Goal: Find specific page/section: Find specific page/section

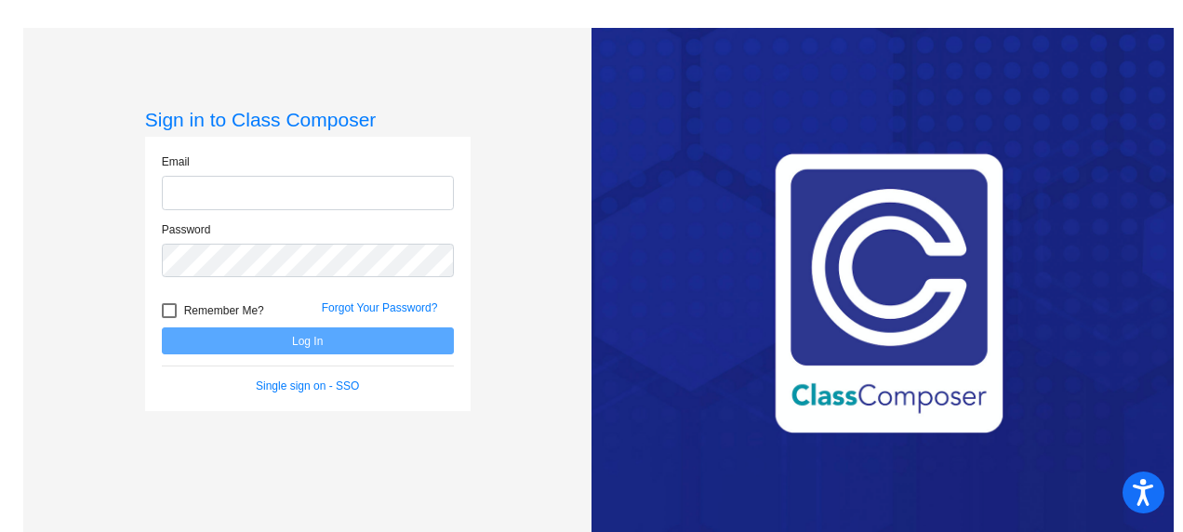
type input "[EMAIL_ADDRESS][DOMAIN_NAME]"
click at [162, 308] on div at bounding box center [169, 310] width 15 height 15
click at [168, 318] on input "Remember Me?" at bounding box center [168, 318] width 1 height 1
checkbox input "true"
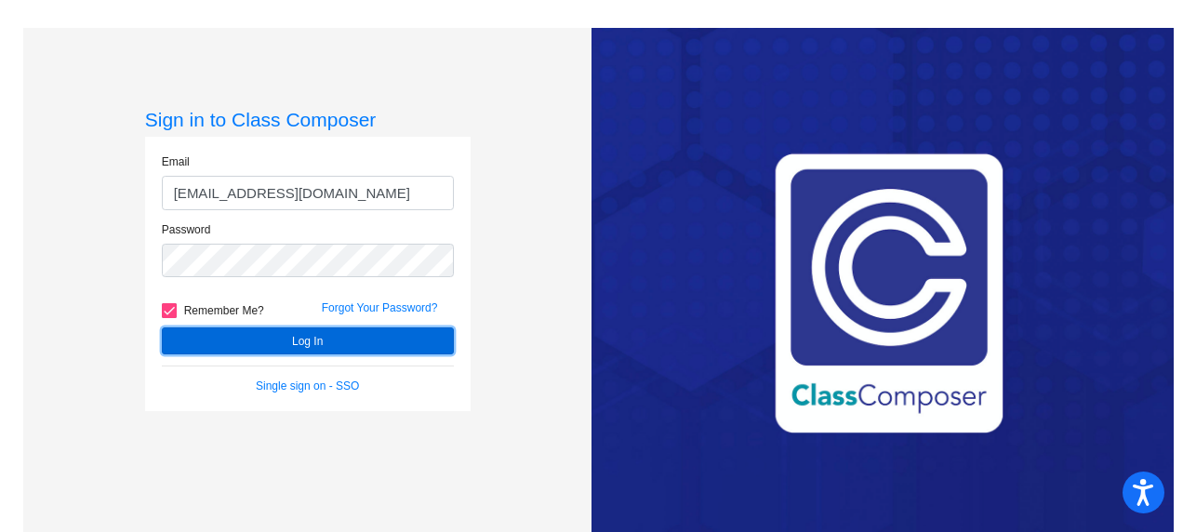
click at [340, 344] on button "Log In" at bounding box center [308, 340] width 292 height 27
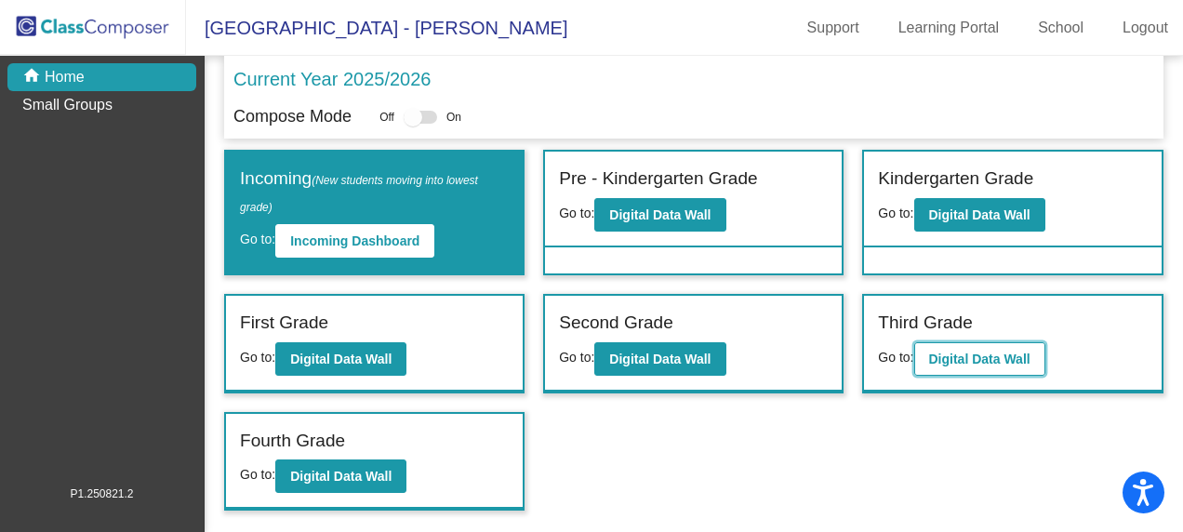
click at [986, 357] on b "Digital Data Wall" at bounding box center [979, 359] width 101 height 15
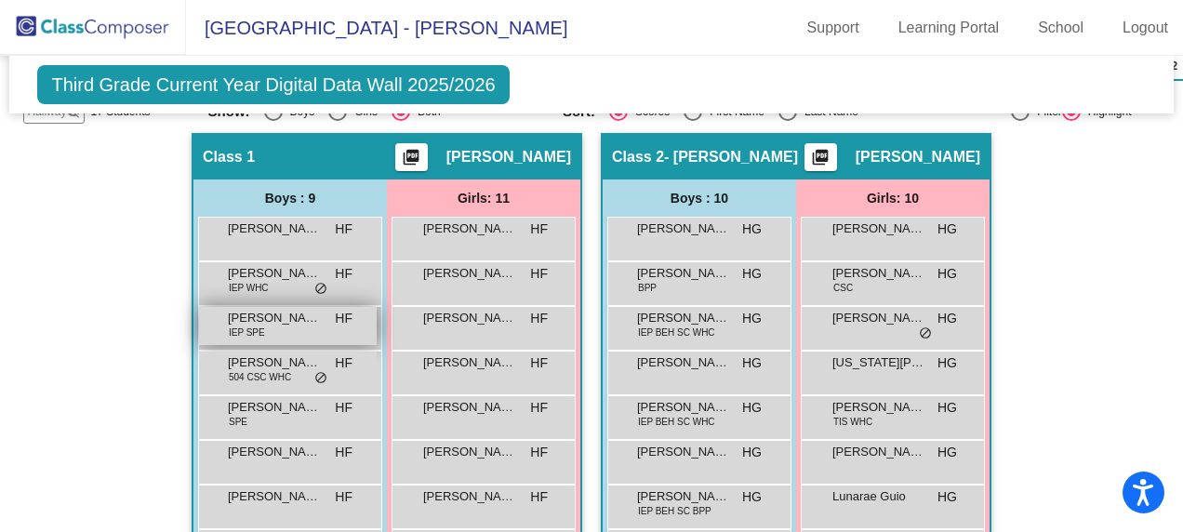
scroll to position [651, 0]
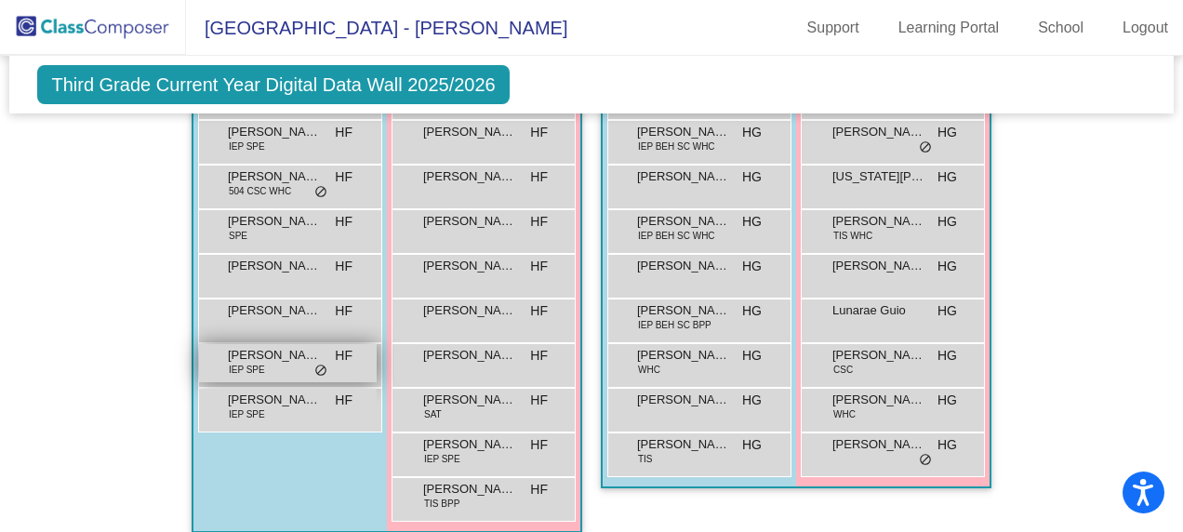
click at [240, 363] on span "IEP SPE" at bounding box center [247, 370] width 36 height 14
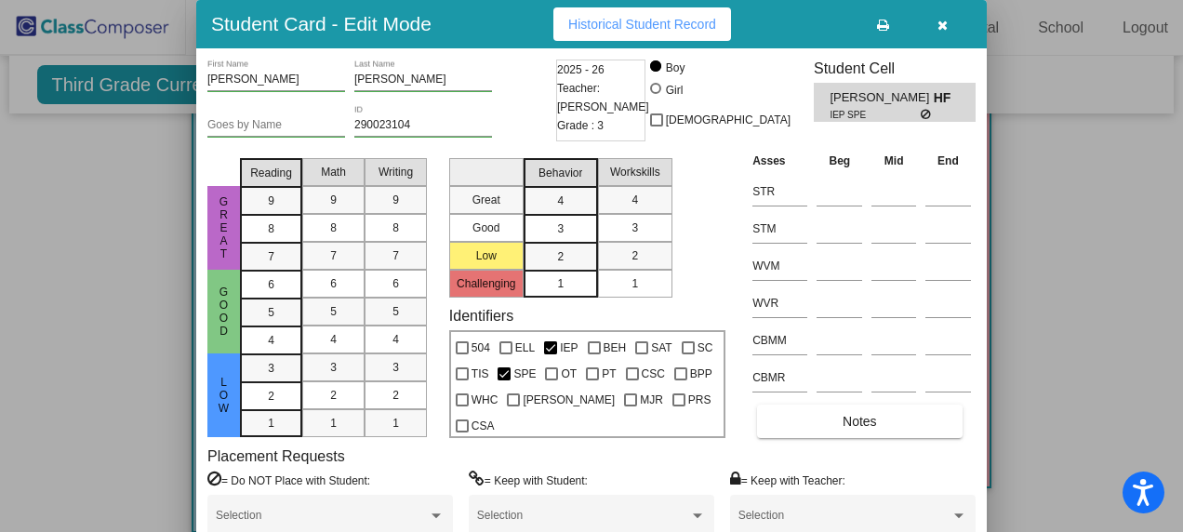
click at [943, 19] on icon "button" at bounding box center [942, 25] width 10 height 13
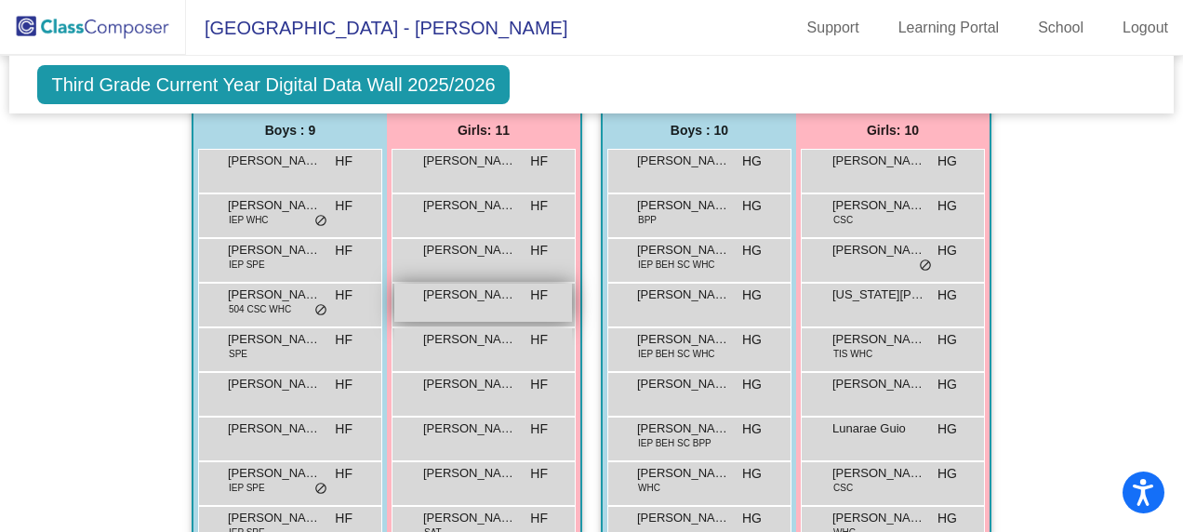
scroll to position [465, 0]
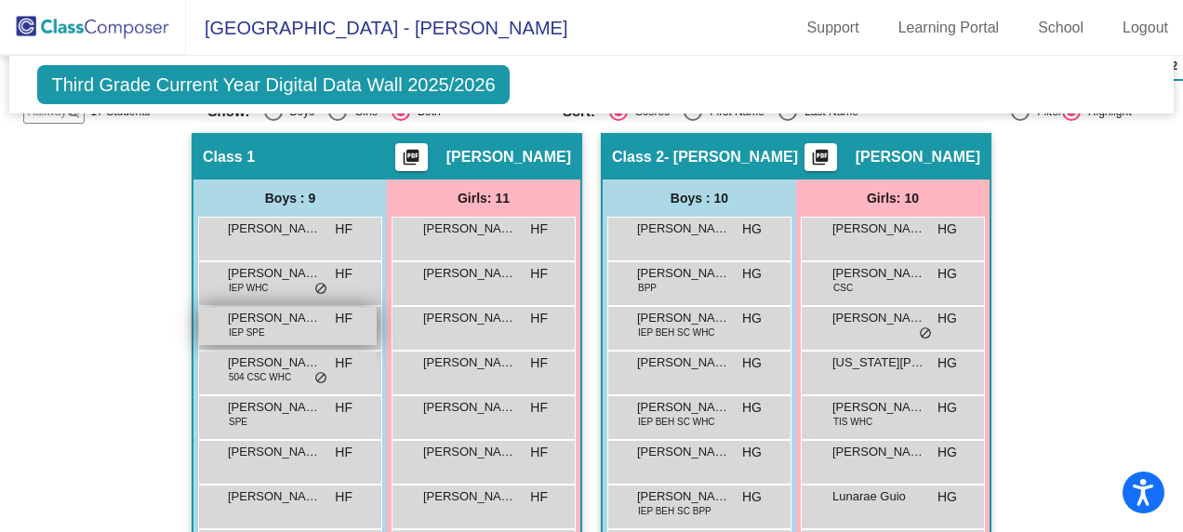
click at [253, 326] on span "IEP SPE" at bounding box center [247, 333] width 36 height 14
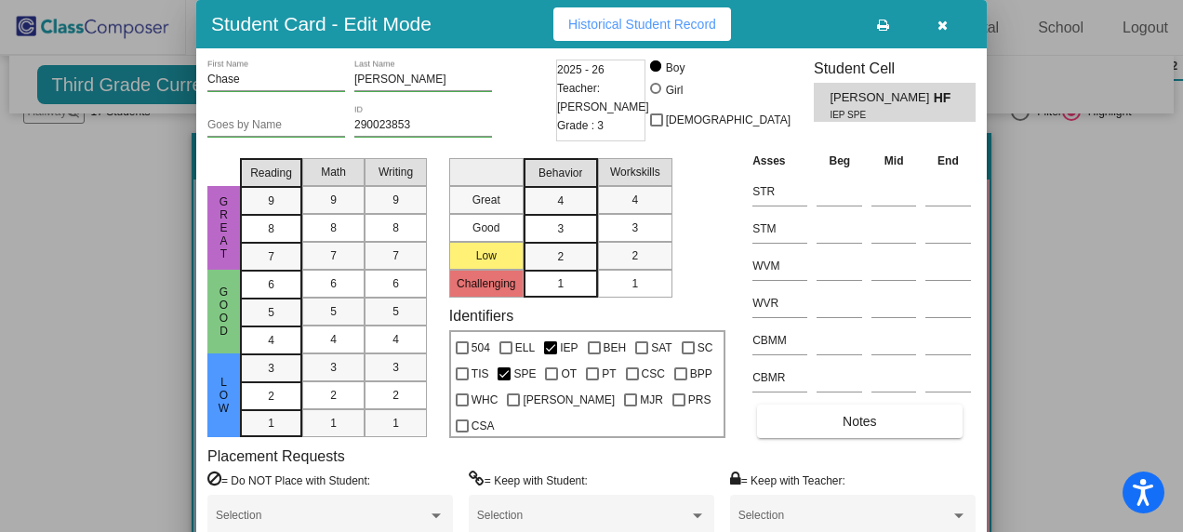
click at [943, 21] on icon "button" at bounding box center [942, 25] width 10 height 13
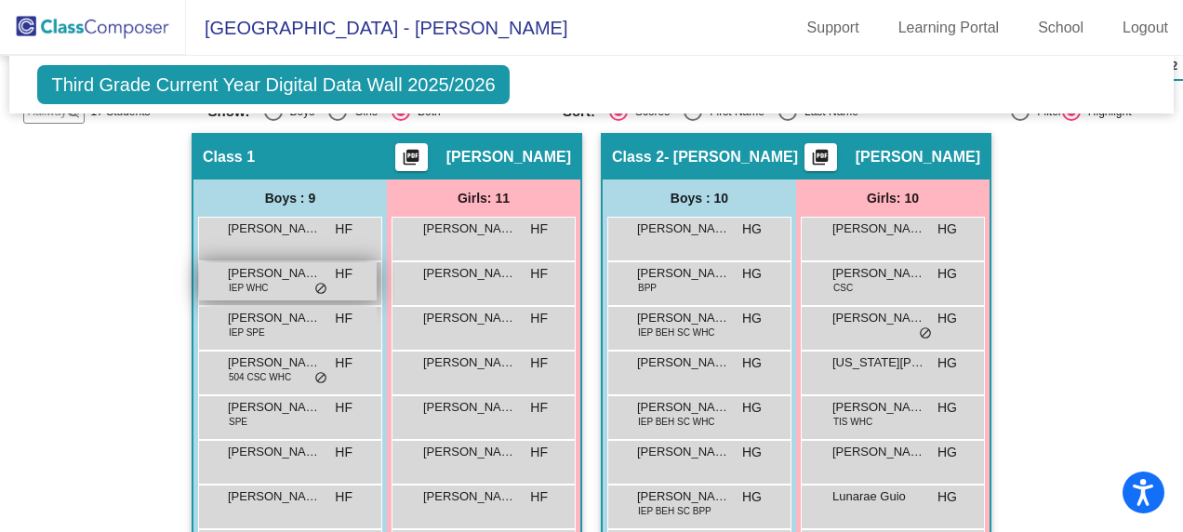
click at [232, 281] on span "IEP WHC" at bounding box center [249, 288] width 40 height 14
